Goal: Task Accomplishment & Management: Manage account settings

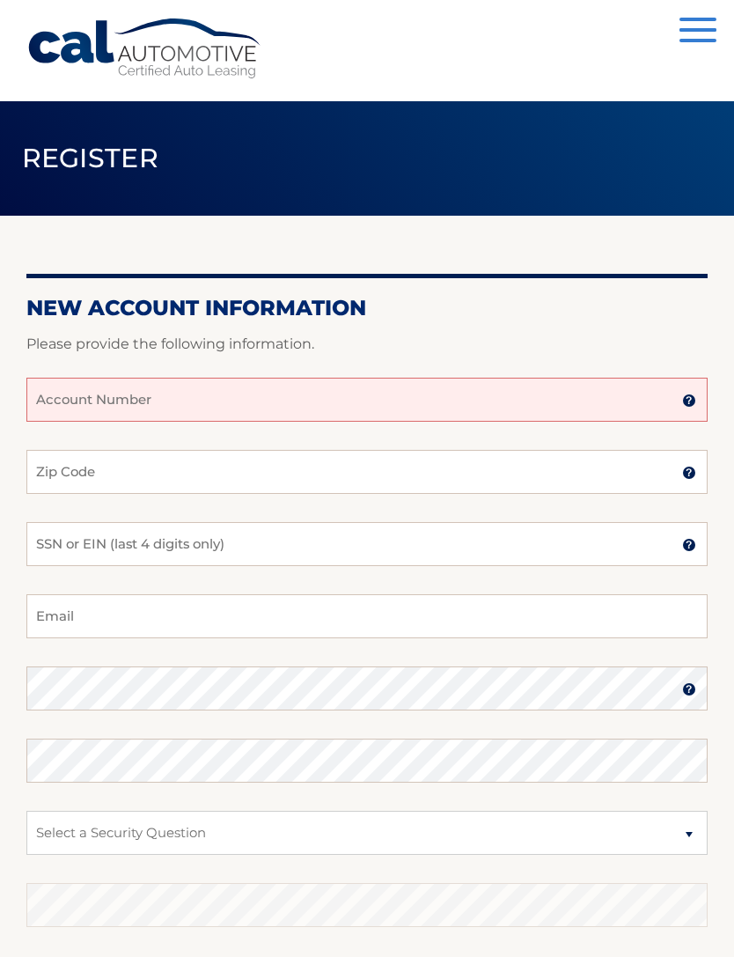
click at [261, 402] on input "Account Number" at bounding box center [366, 400] width 681 height 44
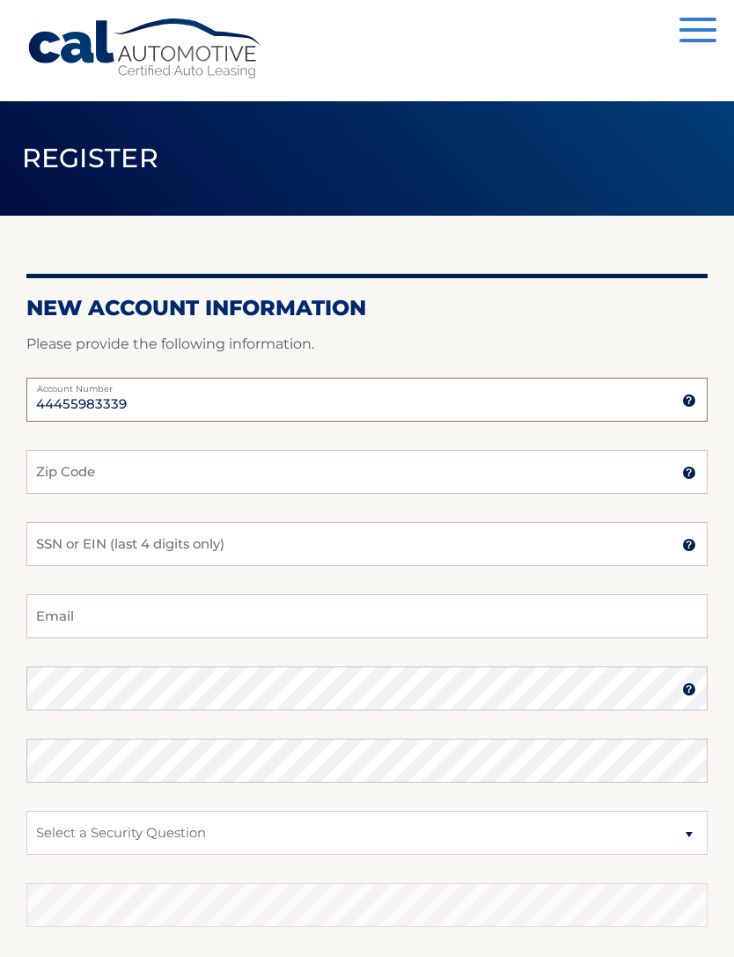
type input "44455983339"
click at [225, 469] on input "Zip Code" at bounding box center [366, 472] width 681 height 44
type input "10706"
click at [349, 548] on input "SSN or EIN (last 4 digits only)" at bounding box center [366, 544] width 681 height 44
type input "0573"
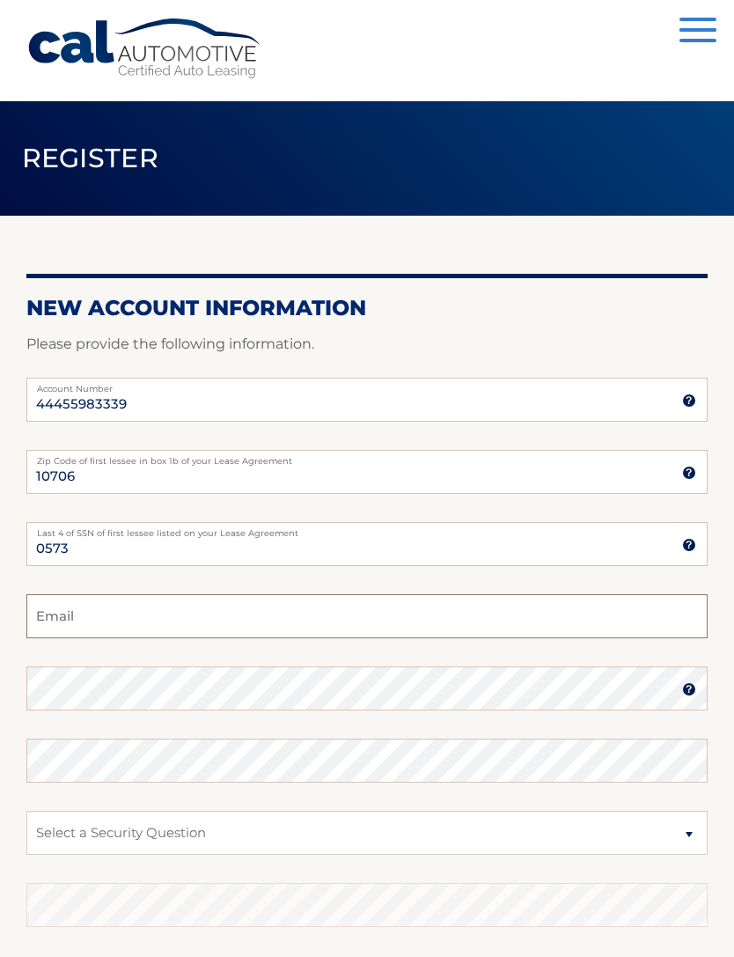
click at [252, 635] on input "Email" at bounding box center [366, 616] width 681 height 44
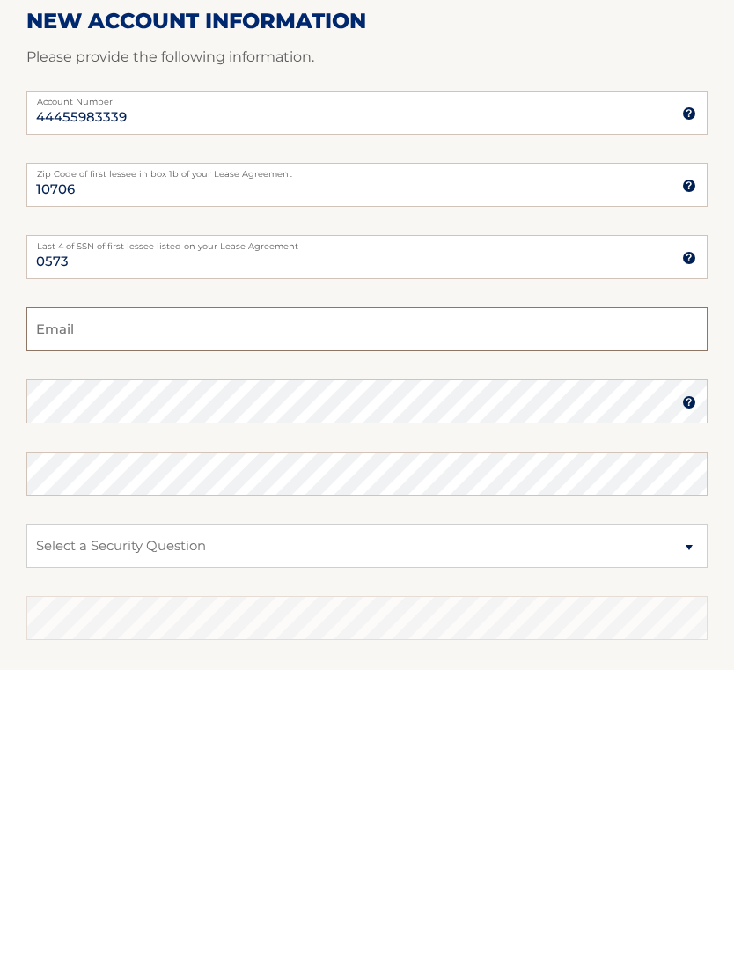
type input "emilyroserothschild@gmail.com"
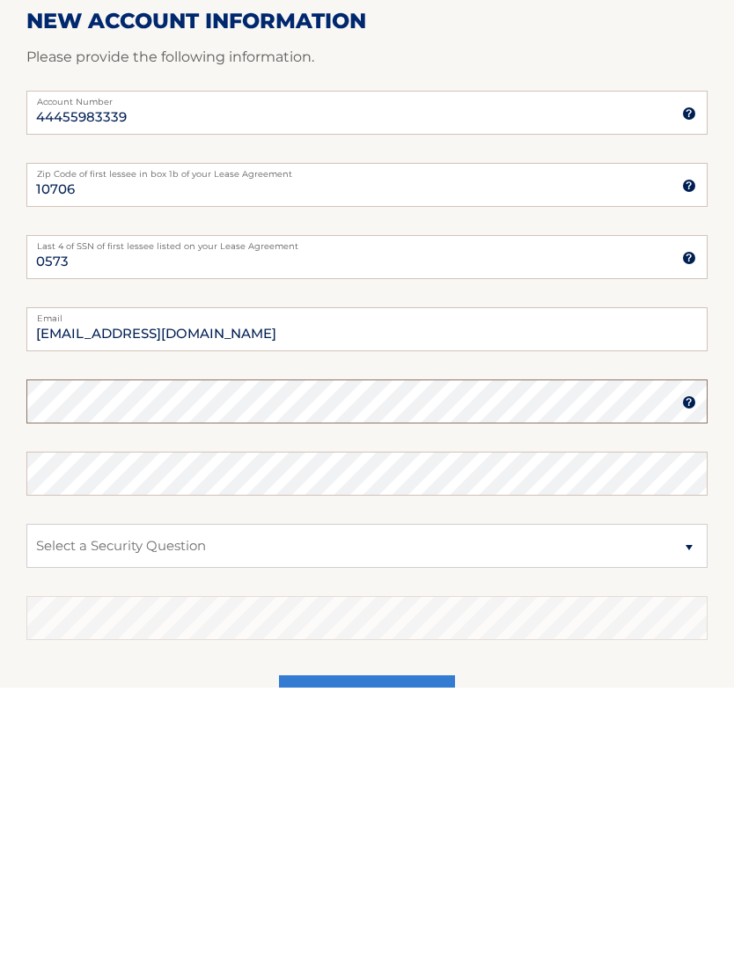
scroll to position [223, 0]
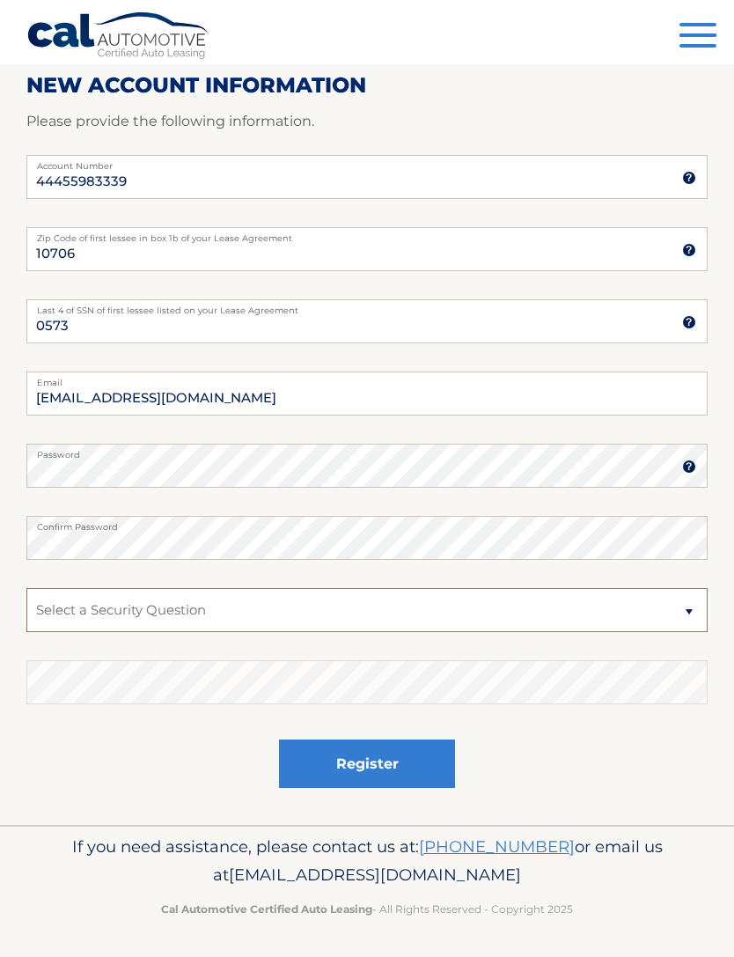
click at [294, 614] on select "Select a Security Question What was the name of your elementary school? What is…" at bounding box center [366, 610] width 681 height 44
select select "2"
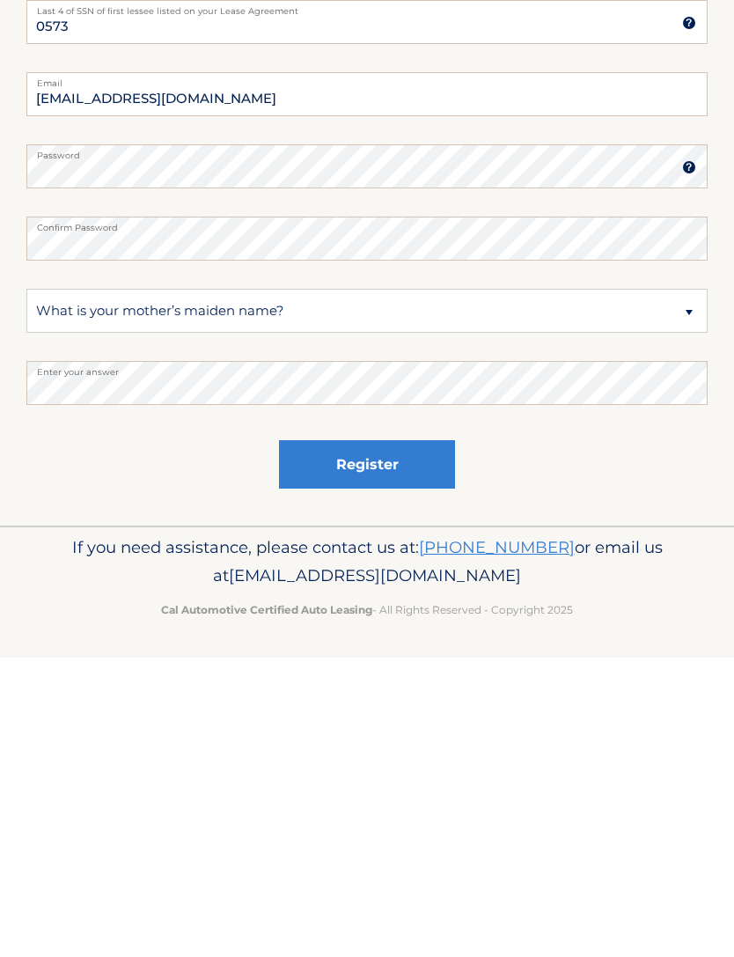
click at [396, 739] on button "Register" at bounding box center [367, 763] width 176 height 48
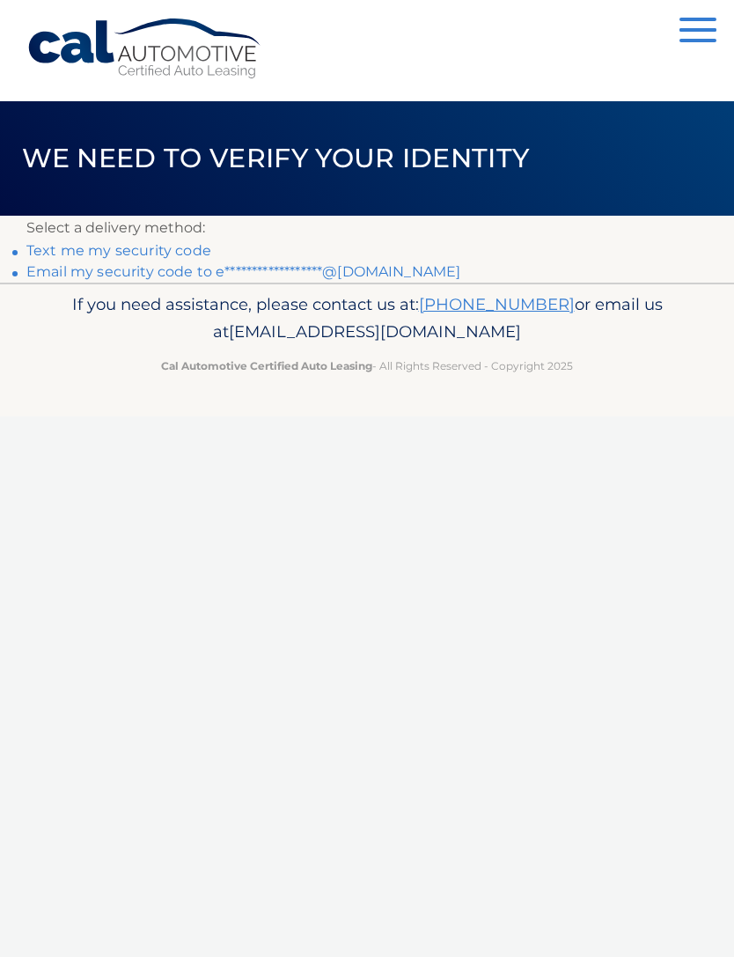
click at [164, 248] on link "Text me my security code" at bounding box center [118, 250] width 185 height 17
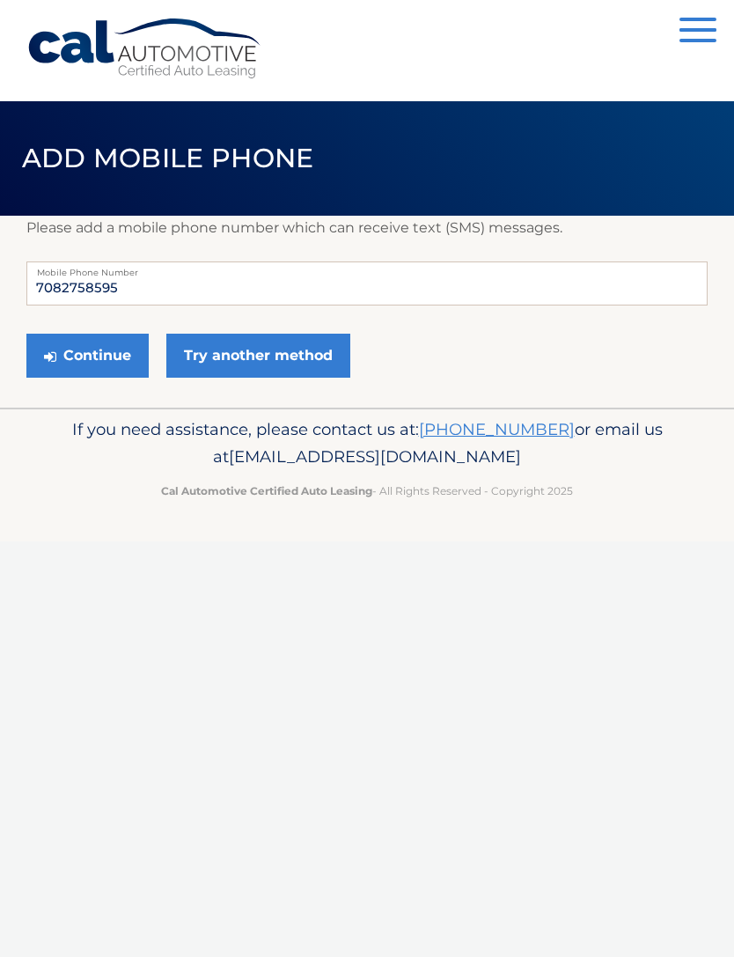
click at [85, 347] on button "Continue" at bounding box center [87, 356] width 122 height 44
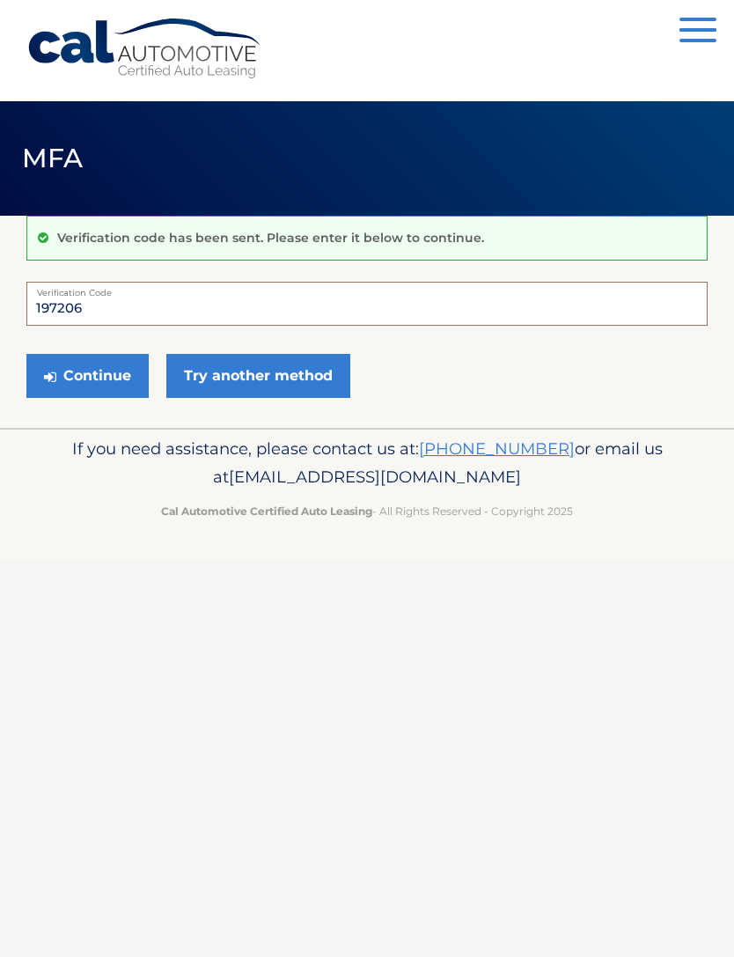
type input "197206"
click at [88, 370] on button "Continue" at bounding box center [87, 376] width 122 height 44
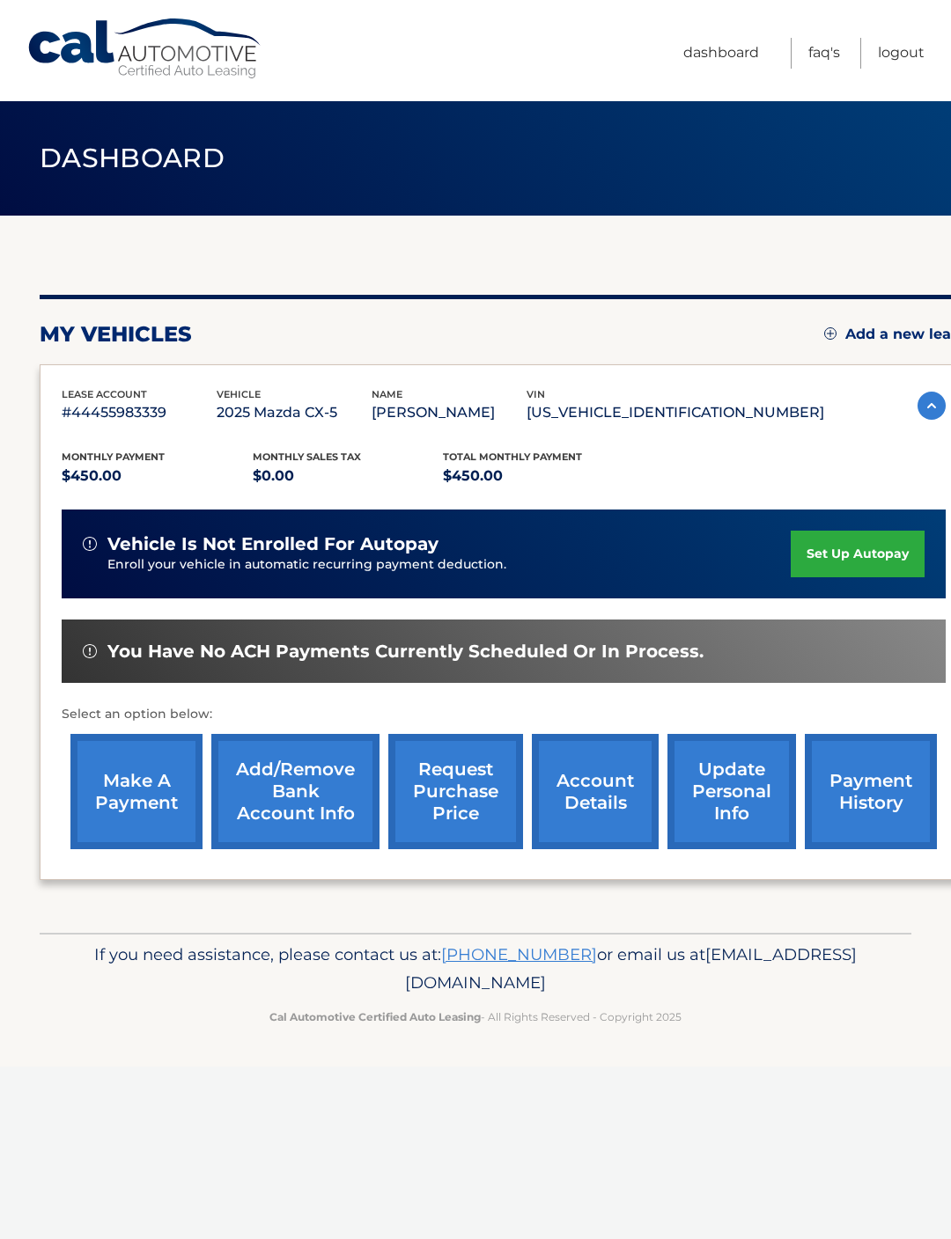
click at [843, 547] on link "set up autopay" at bounding box center [857, 554] width 134 height 47
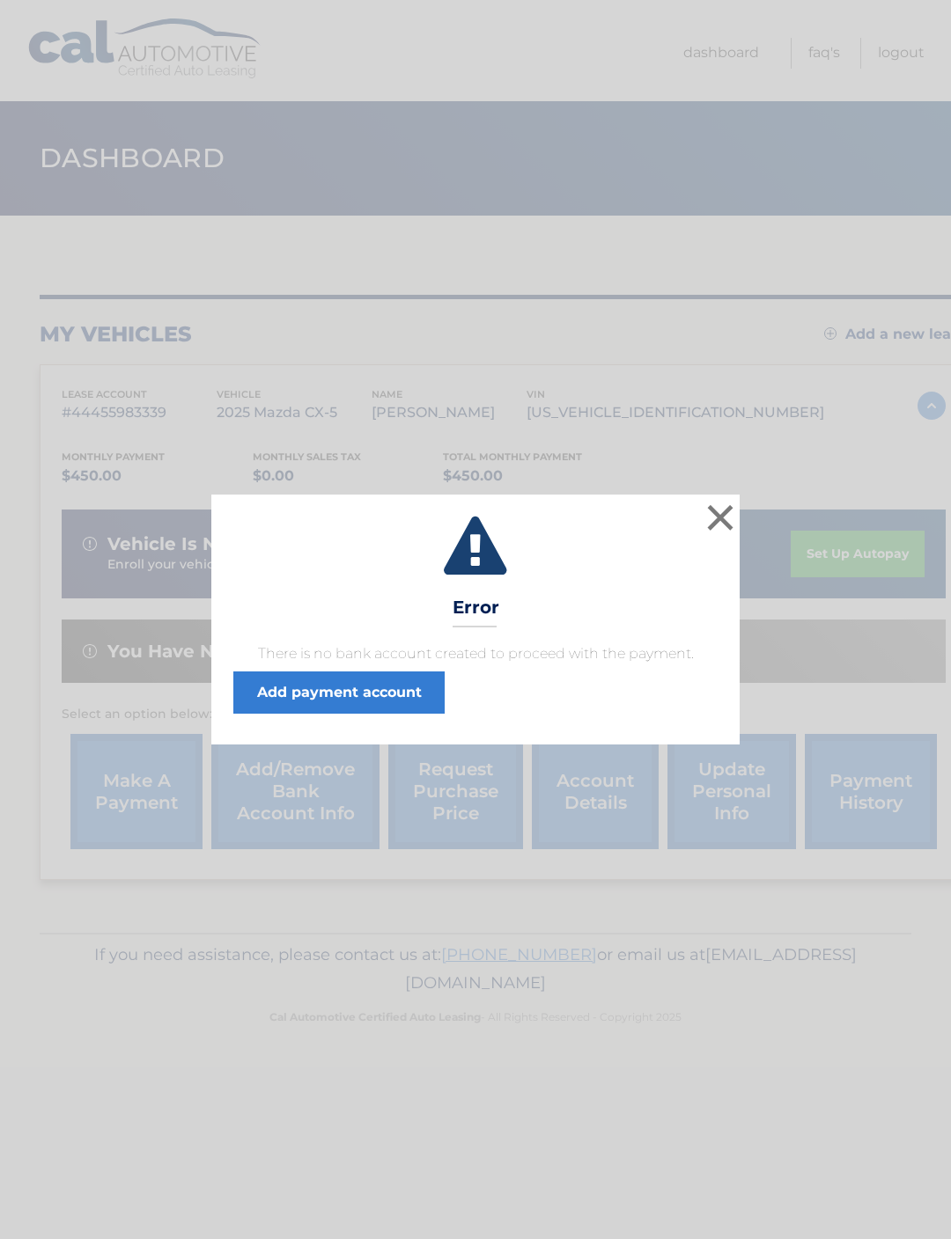
click at [379, 688] on link "Add payment account" at bounding box center [338, 693] width 211 height 42
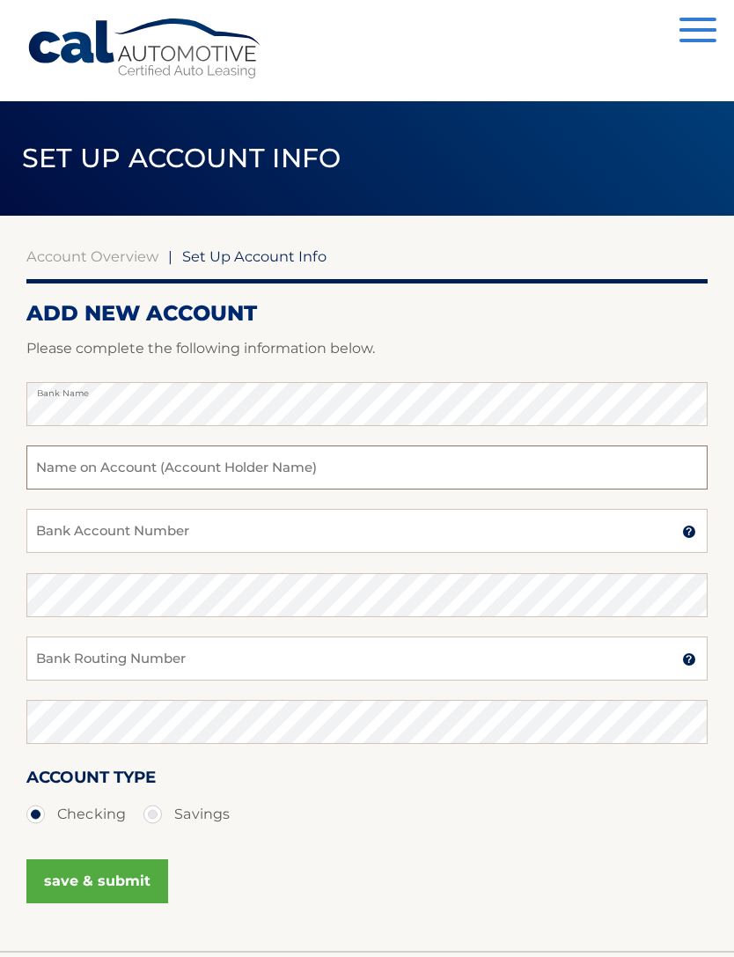
click at [65, 463] on input "text" at bounding box center [366, 467] width 681 height 44
type input "[PERSON_NAME]"
click at [50, 527] on input "Bank Account Number" at bounding box center [366, 531] width 681 height 44
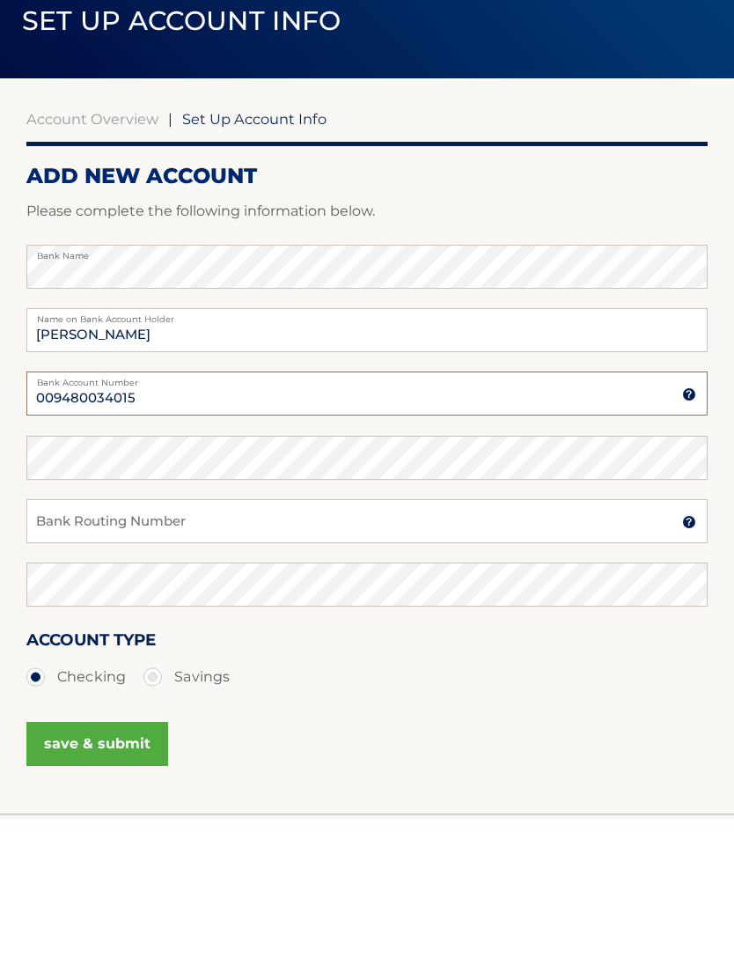
type input "009480034015"
click at [150, 636] on input "Bank Routing Number" at bounding box center [366, 658] width 681 height 44
click at [71, 636] on input "01100138" at bounding box center [366, 658] width 681 height 44
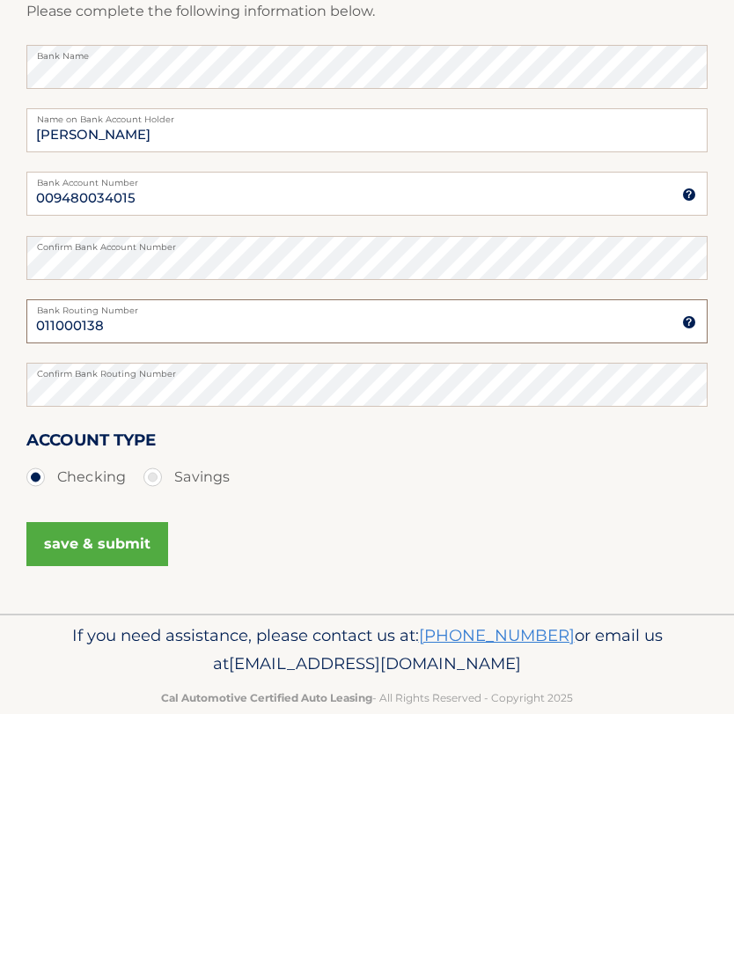
scroll to position [119, 0]
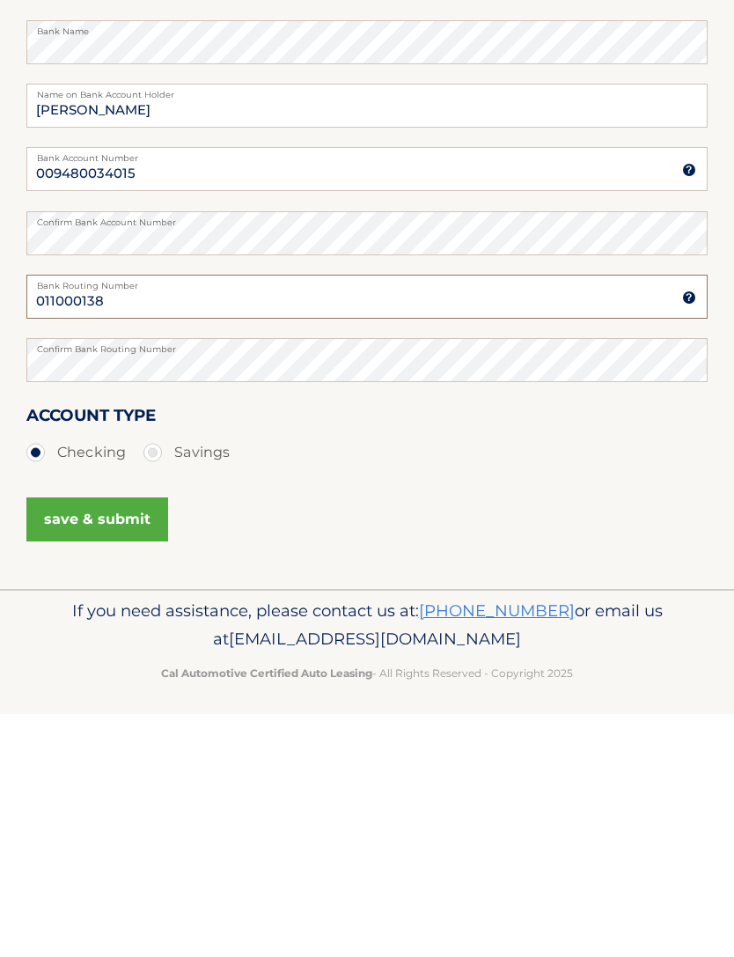
type input "011000138"
click at [104, 740] on button "save & submit" at bounding box center [97, 762] width 142 height 44
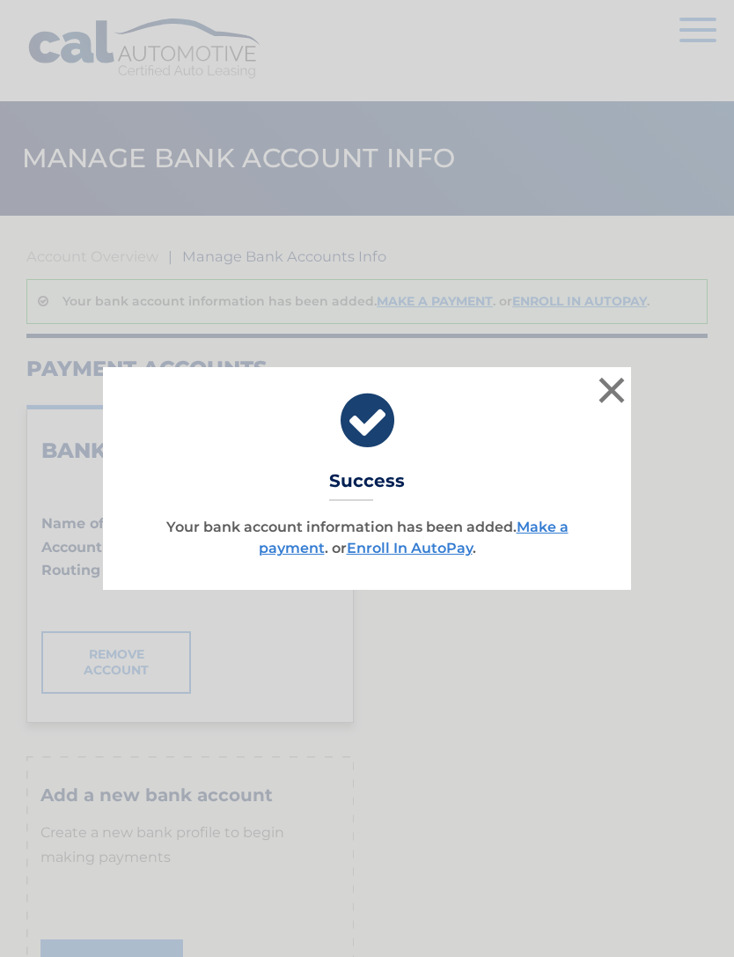
click at [424, 540] on link "Enroll In AutoPay" at bounding box center [410, 548] width 126 height 17
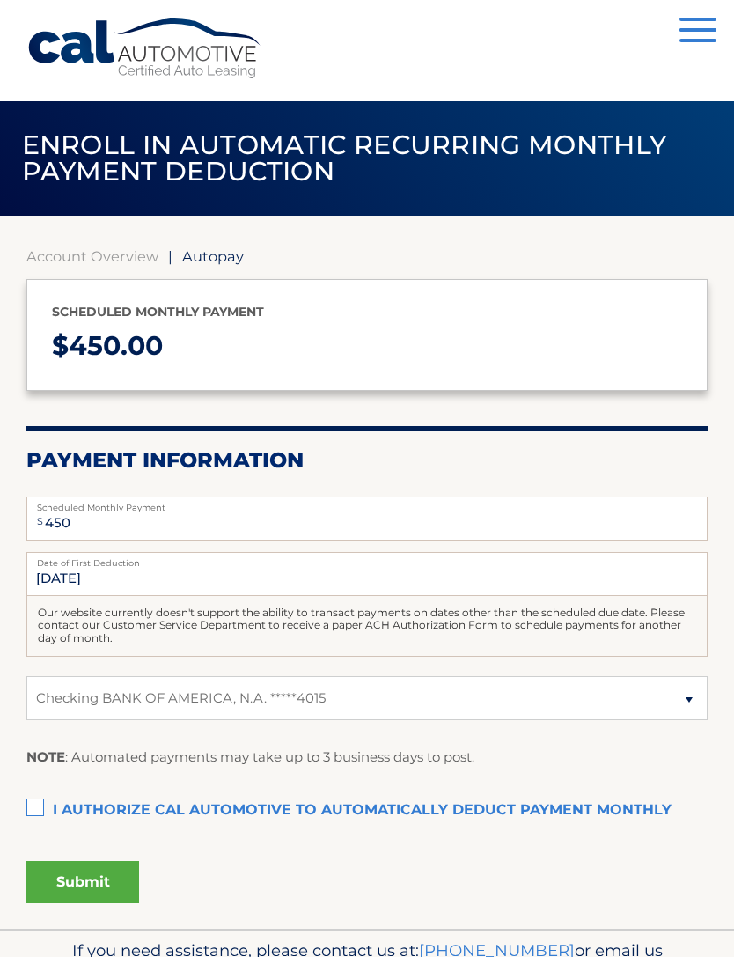
select select "N2M1NzMyMmYtOWRhZC00OGIzLTkwNzYtZWU4NDM5YjIxYzQ2"
click at [179, 580] on input "10/1/2025" at bounding box center [366, 574] width 681 height 44
click at [43, 805] on label "I authorize cal automotive to automatically deduct payment monthly This checkbo…" at bounding box center [366, 810] width 681 height 35
click at [0, 0] on input "I authorize cal automotive to automatically deduct payment monthly This checkbo…" at bounding box center [0, 0] width 0 height 0
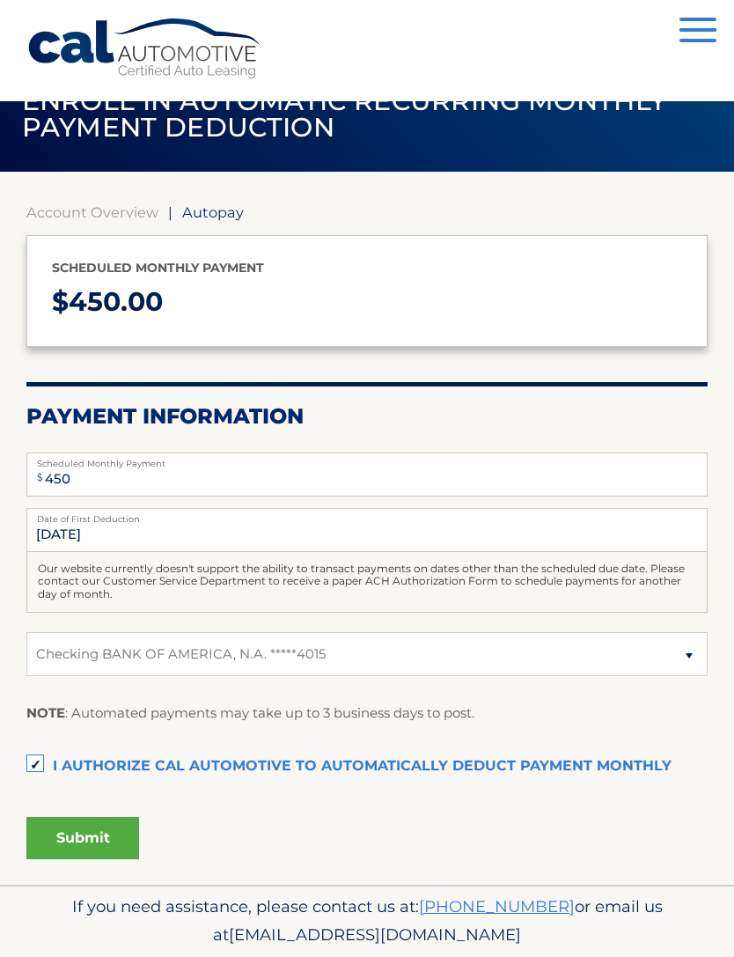
click at [94, 827] on button "Submit" at bounding box center [82, 838] width 113 height 42
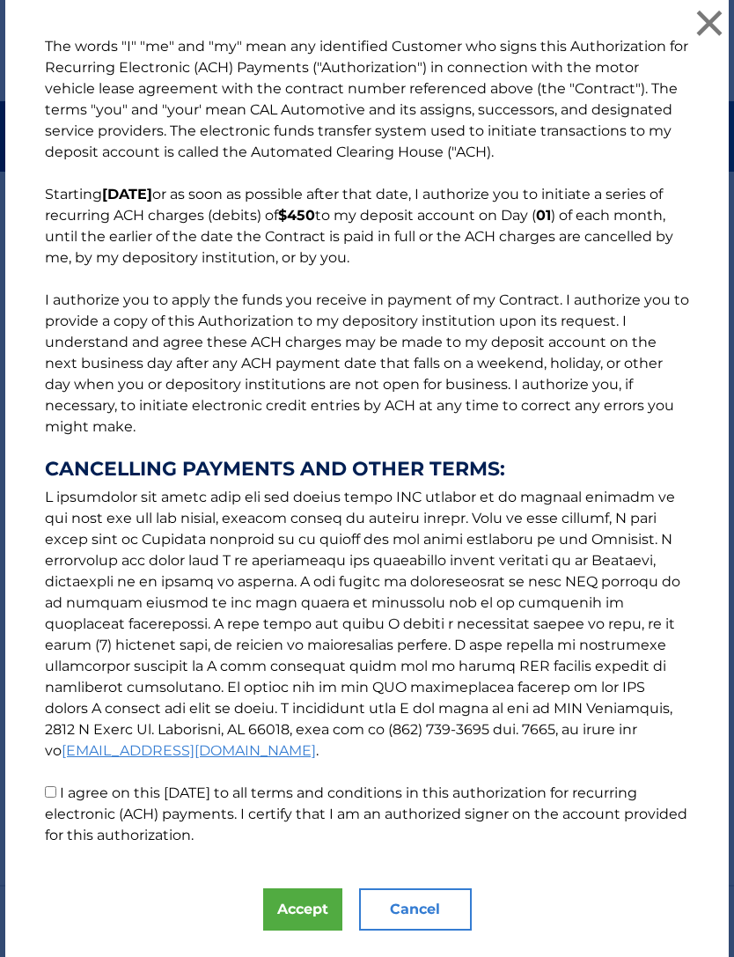
click at [47, 797] on input "I agree on this 09/02/2025 to all terms and conditions in this authorization fo…" at bounding box center [50, 791] width 11 height 11
checkbox input "true"
click at [305, 912] on button "Accept" at bounding box center [302, 909] width 79 height 42
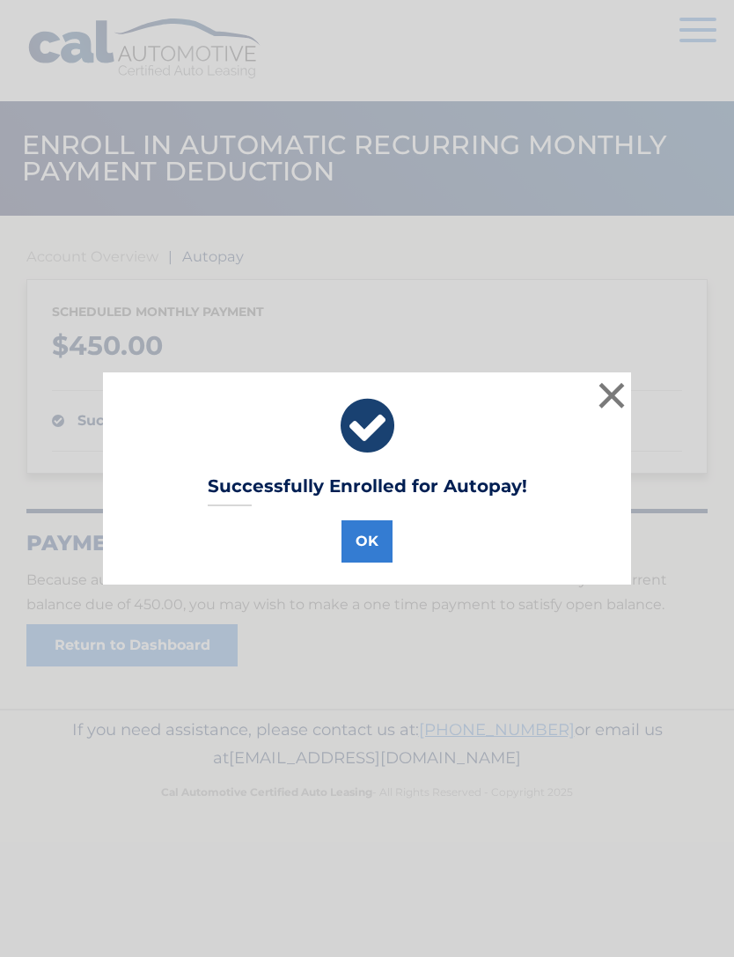
click at [373, 530] on button "OK" at bounding box center [367, 541] width 51 height 42
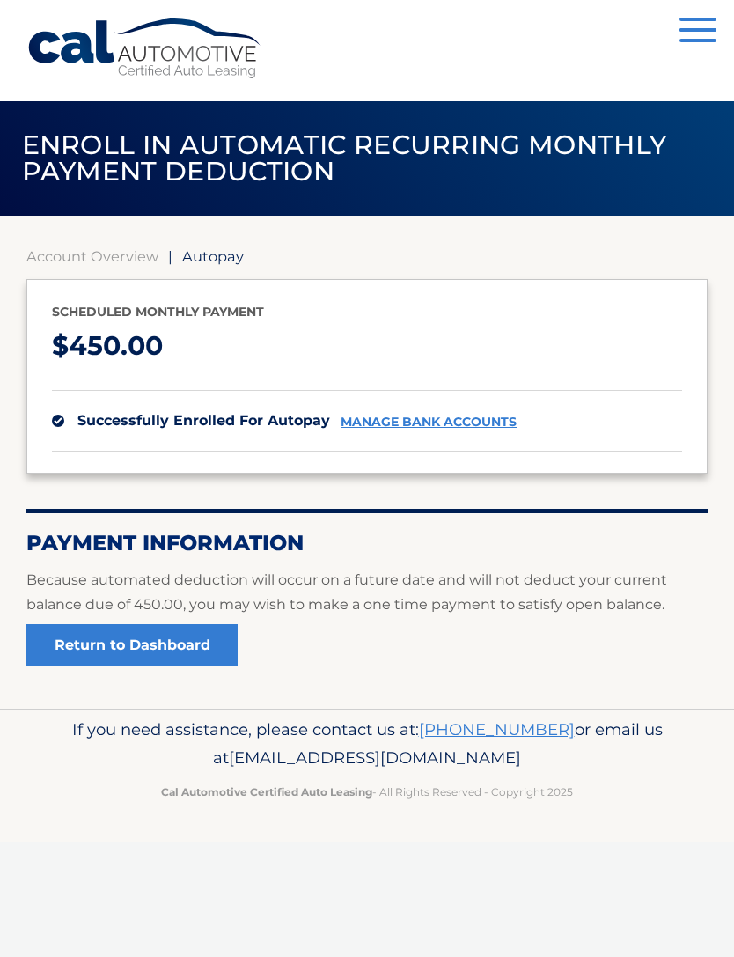
click at [165, 648] on link "Return to Dashboard" at bounding box center [131, 645] width 211 height 42
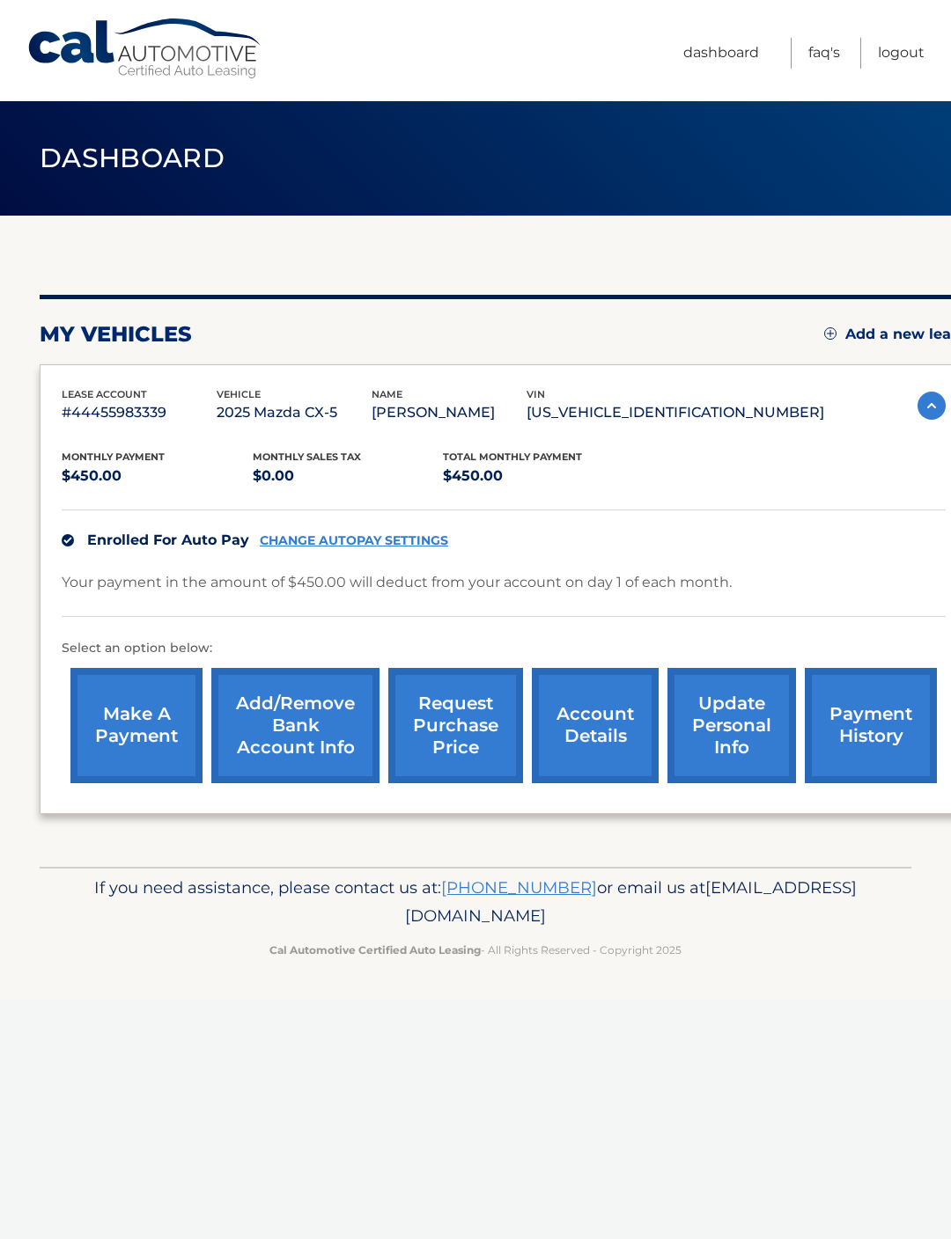
click at [143, 712] on link "make a payment" at bounding box center [136, 725] width 132 height 115
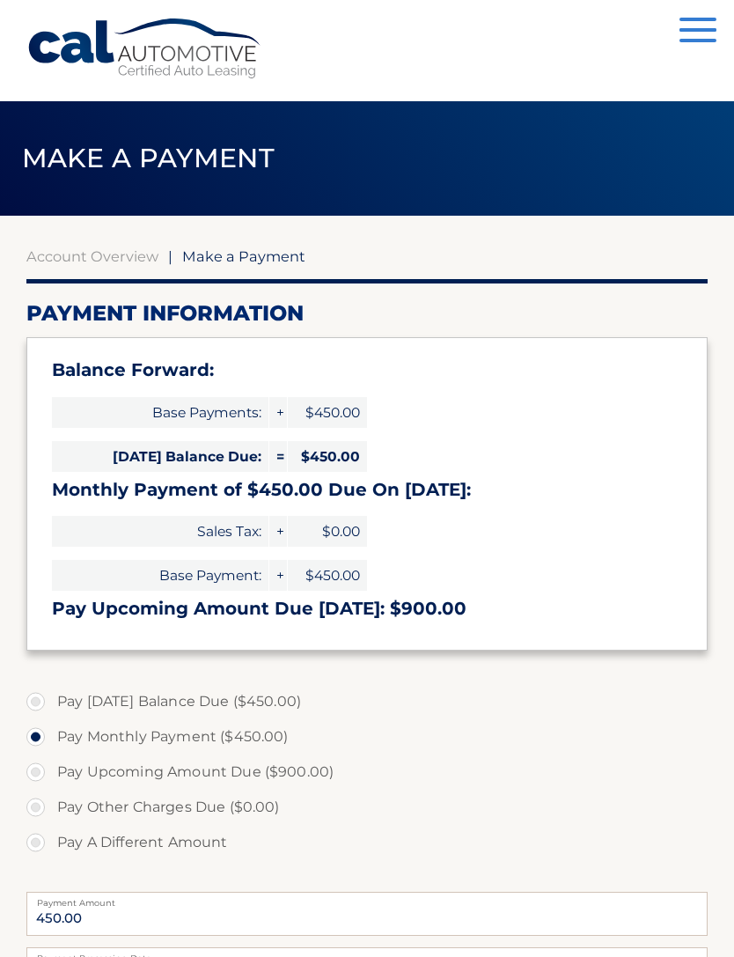
select select "N2M1NzMyMmYtOWRhZC00OGIzLTkwNzYtZWU4NDM5YjIxYzQ2"
click at [279, 699] on label "Pay [DATE] Balance Due ($450.00)" at bounding box center [366, 701] width 681 height 35
click at [51, 699] on input "Pay [DATE] Balance Due ($450.00)" at bounding box center [42, 698] width 18 height 28
radio input "true"
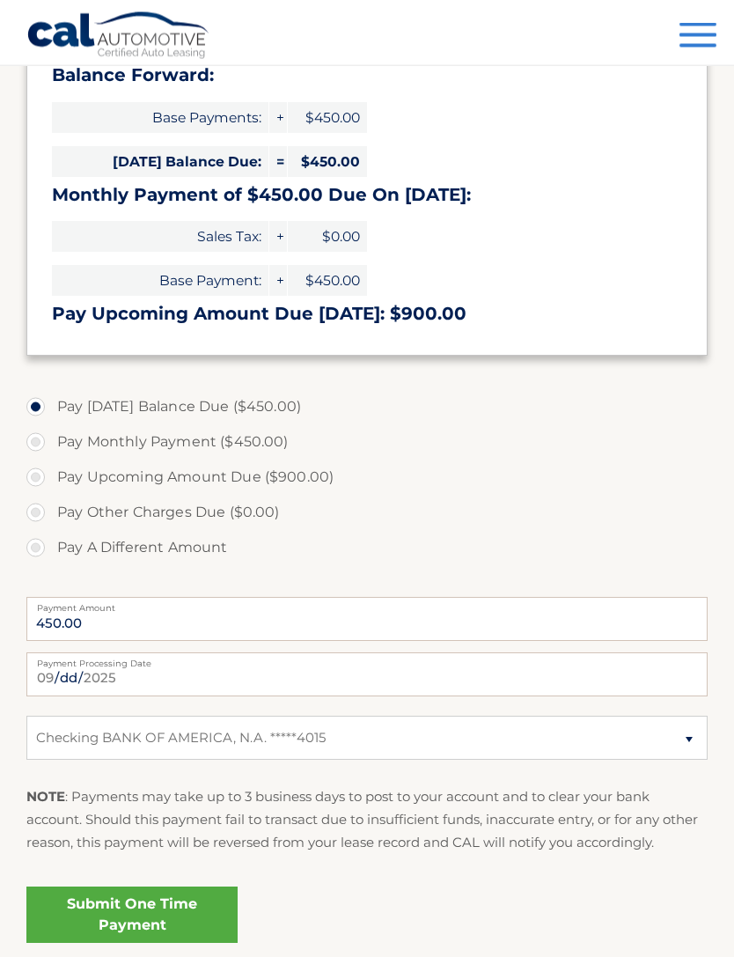
scroll to position [299, 0]
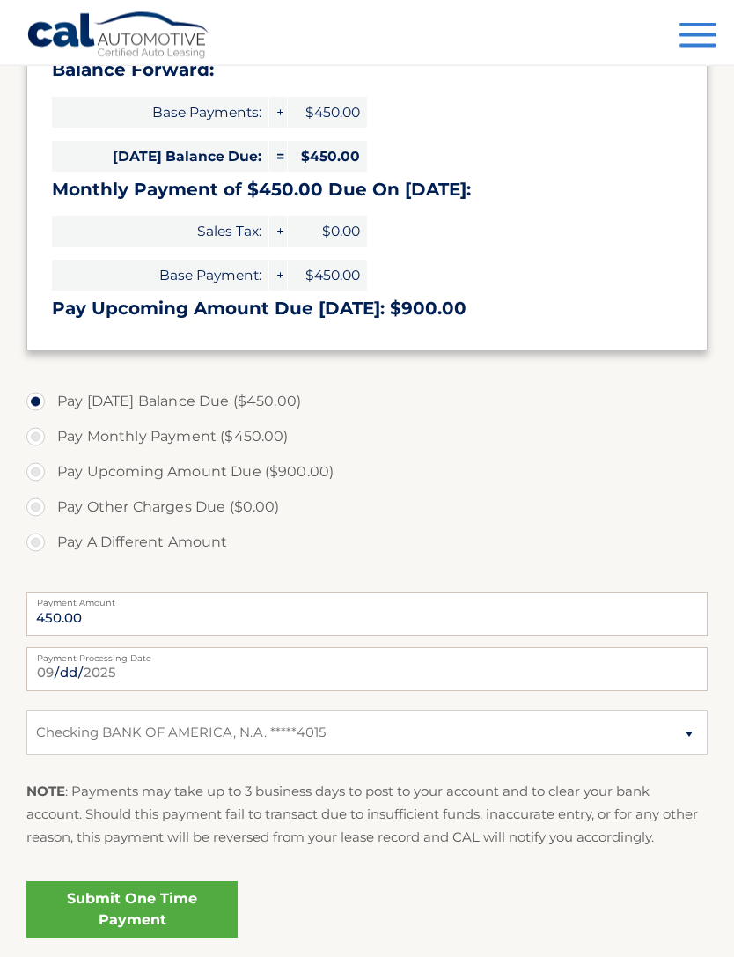
click at [149, 902] on link "Submit One Time Payment" at bounding box center [131, 910] width 211 height 56
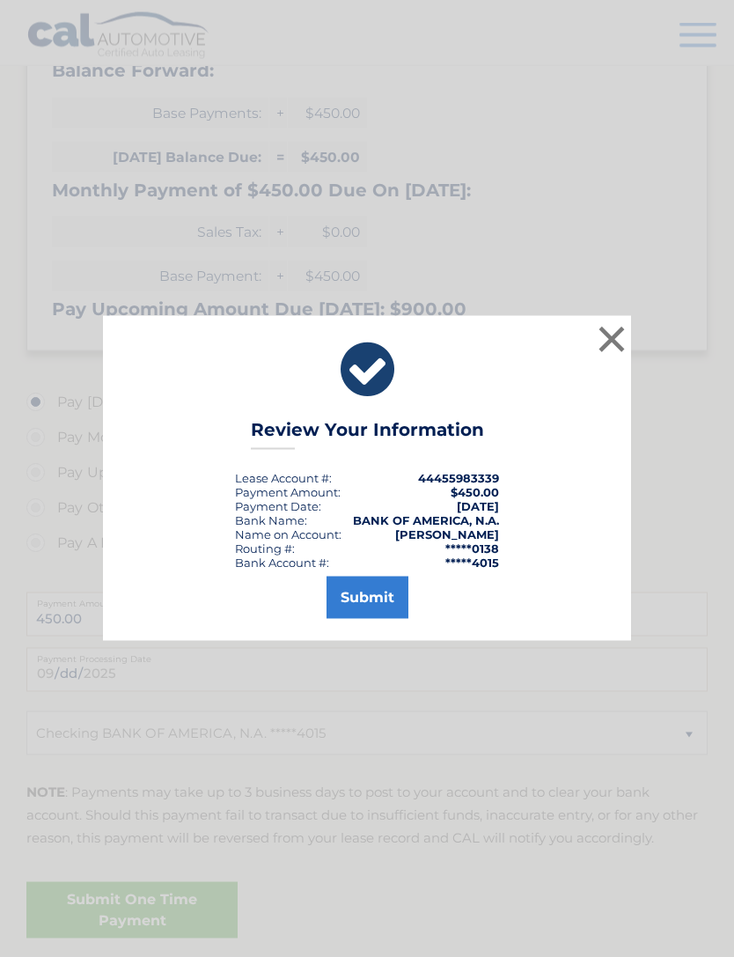
scroll to position [300, 0]
click at [366, 619] on button "Submit" at bounding box center [368, 598] width 82 height 42
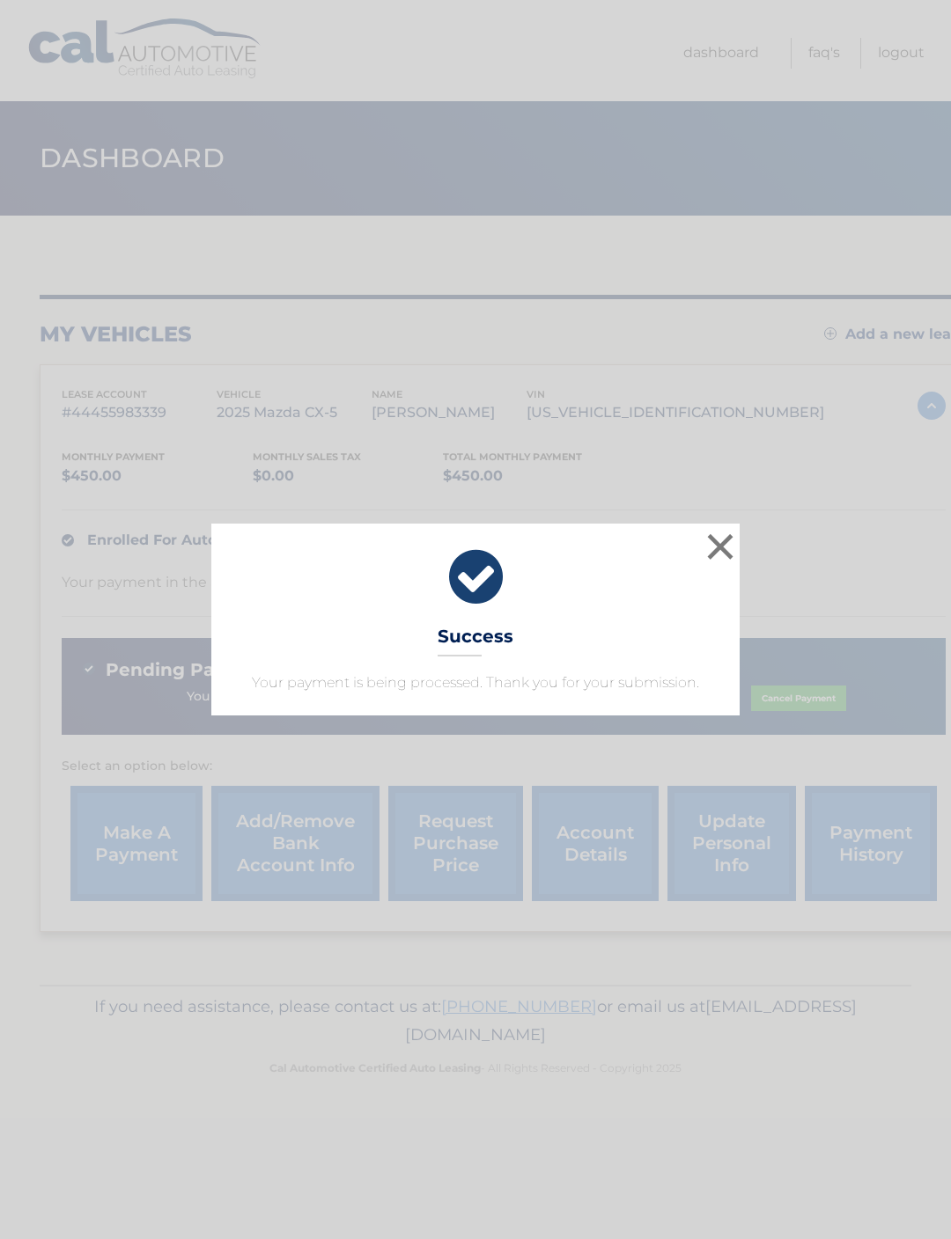
click at [704, 550] on button "×" at bounding box center [719, 546] width 35 height 35
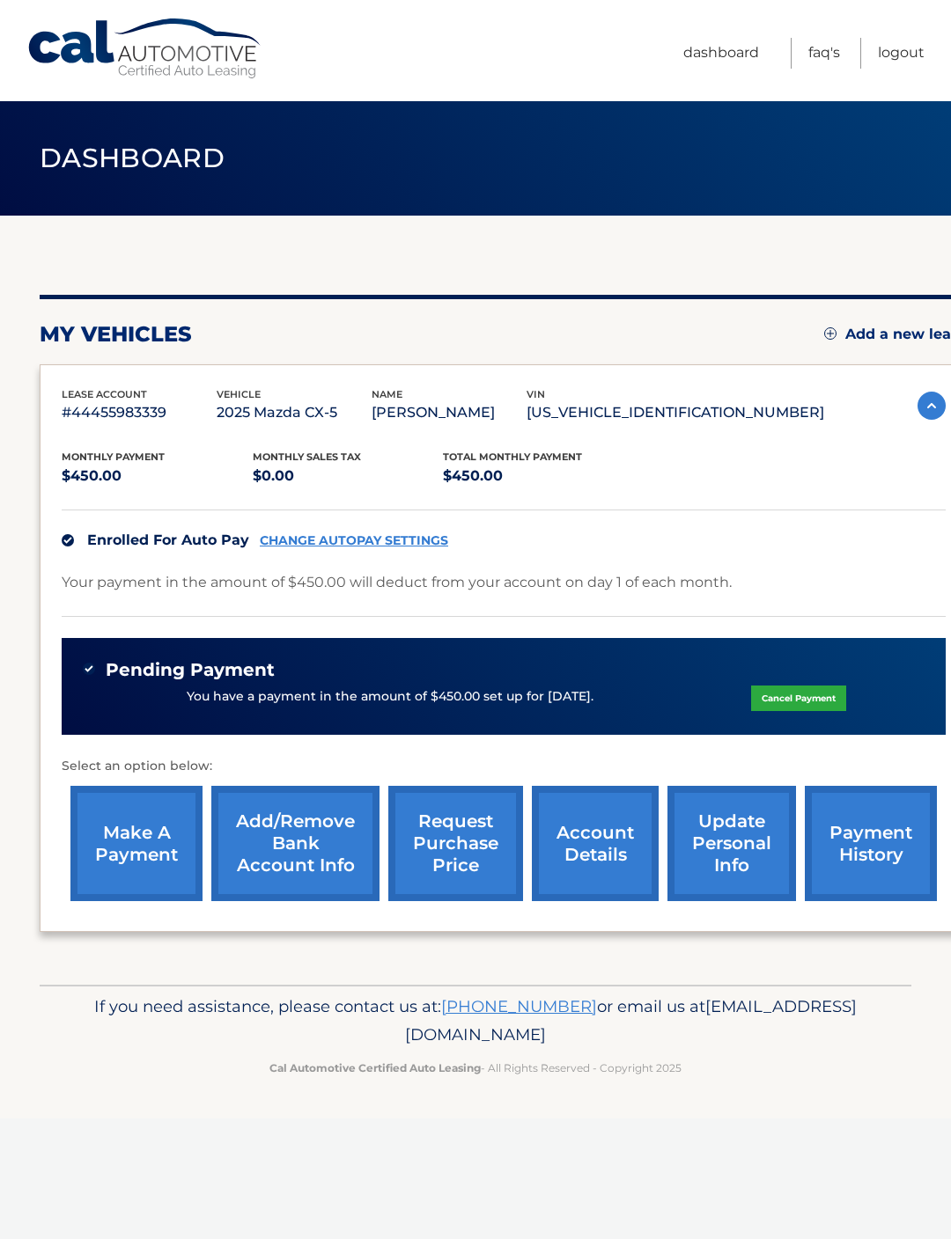
click at [598, 837] on link "account details" at bounding box center [595, 843] width 127 height 115
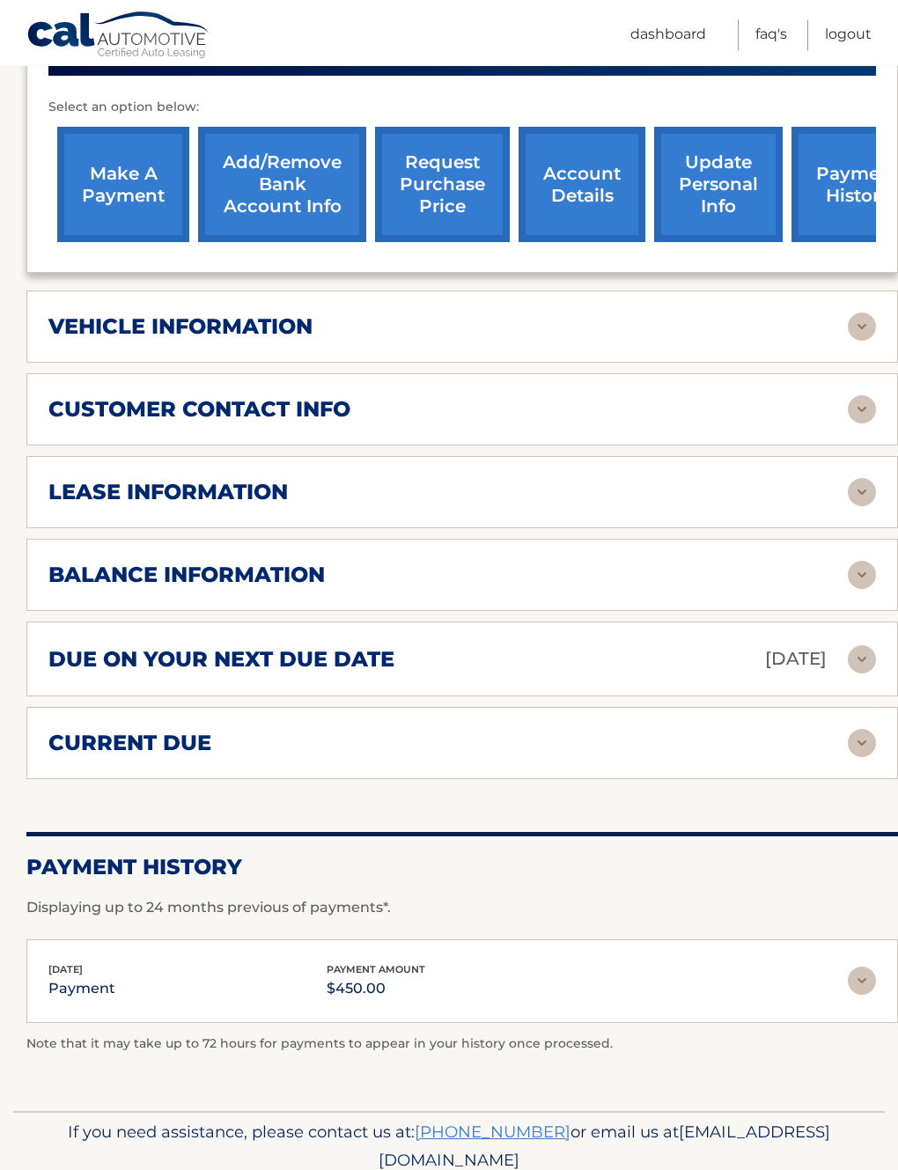
scroll to position [681, 0]
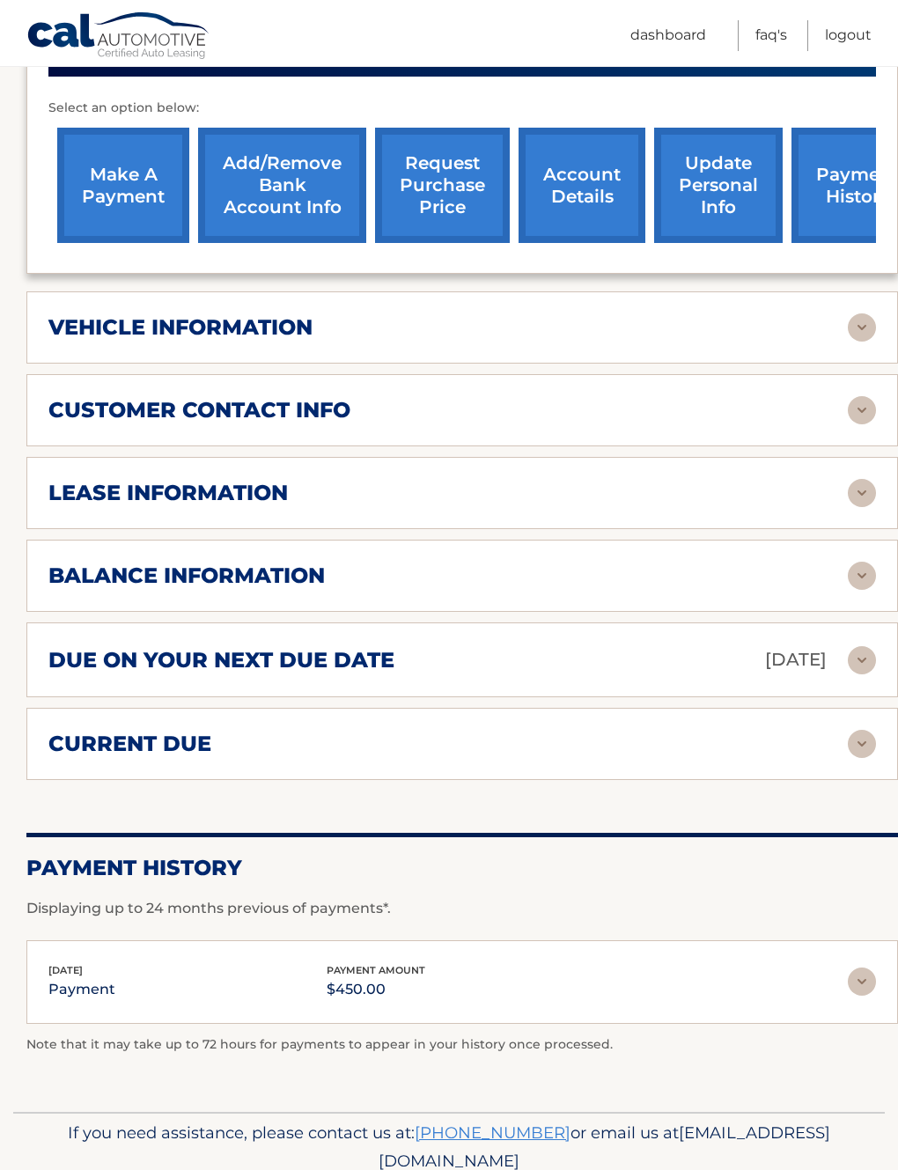
click at [849, 662] on img at bounding box center [862, 660] width 28 height 28
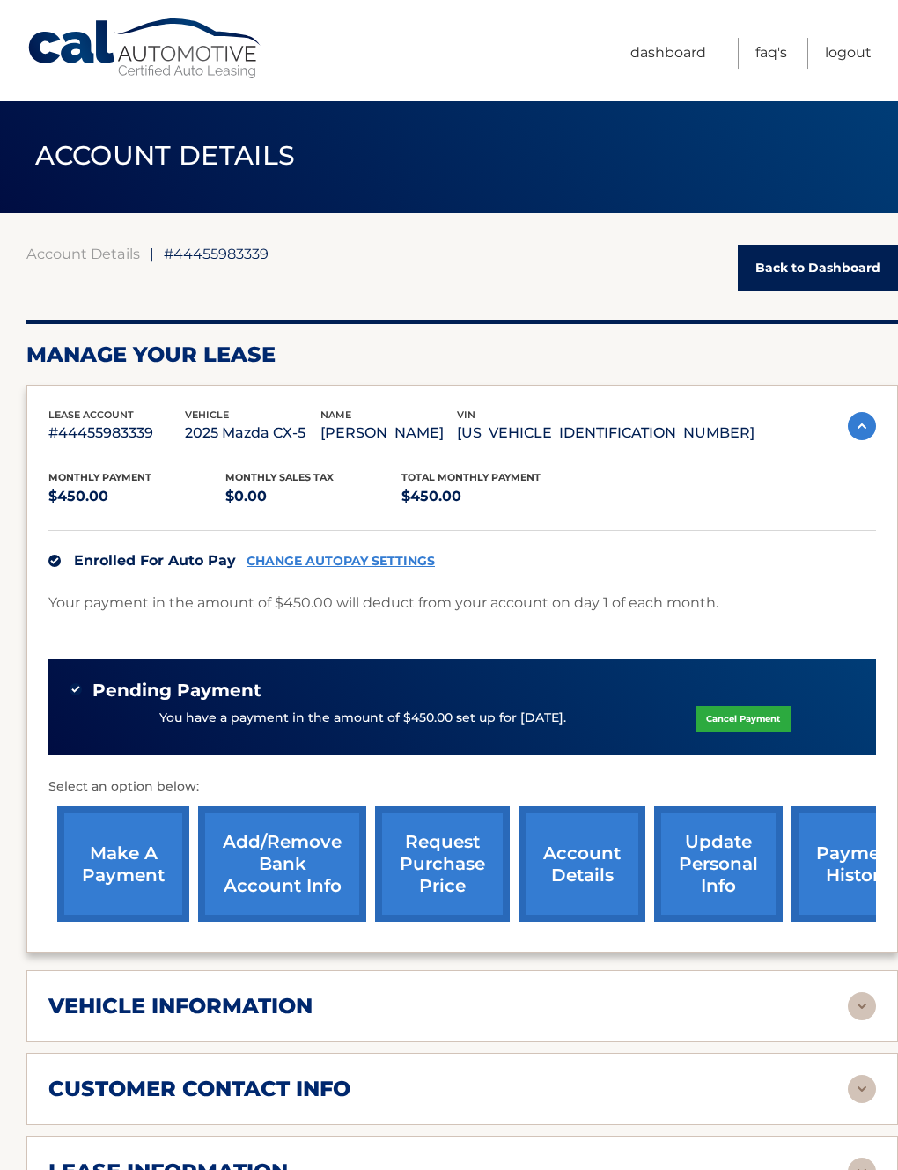
scroll to position [0, 0]
